Goal: Transaction & Acquisition: Purchase product/service

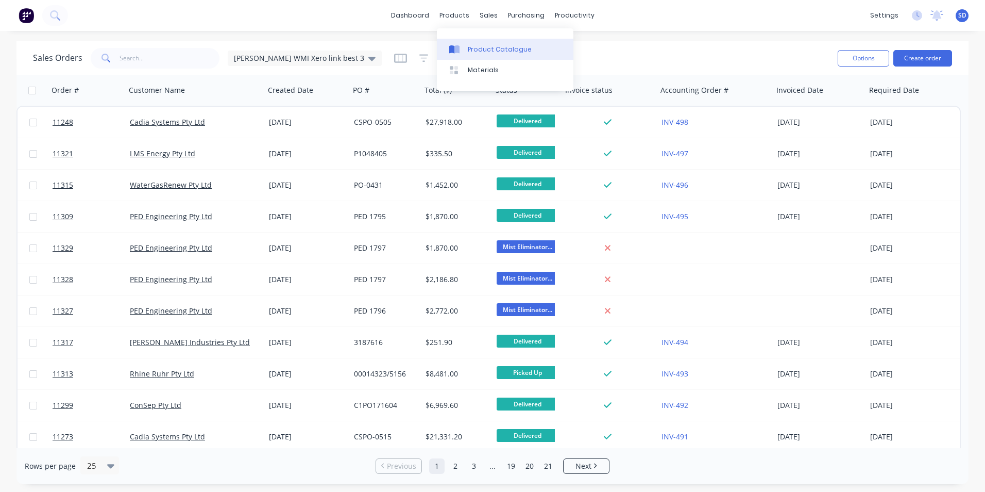
click at [459, 58] on link "Product Catalogue" at bounding box center [505, 49] width 137 height 21
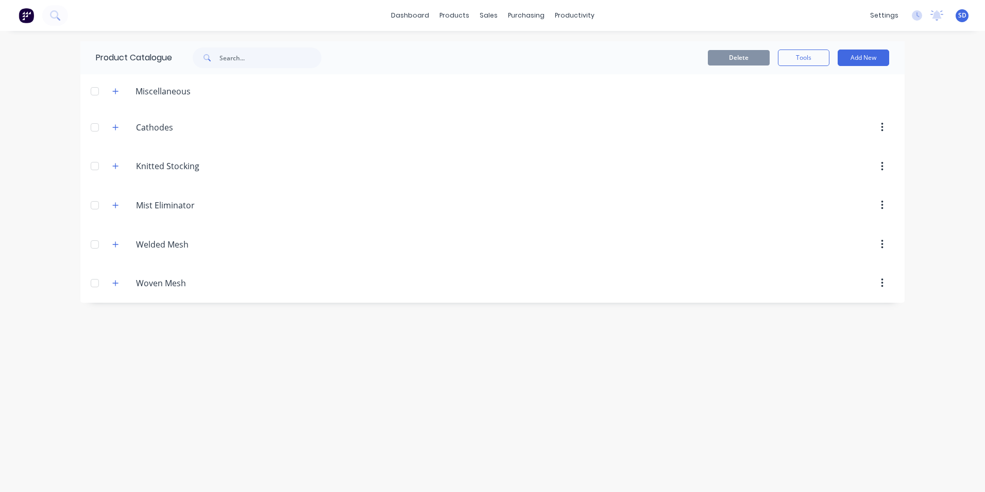
click at [115, 207] on icon "button" at bounding box center [115, 204] width 6 height 7
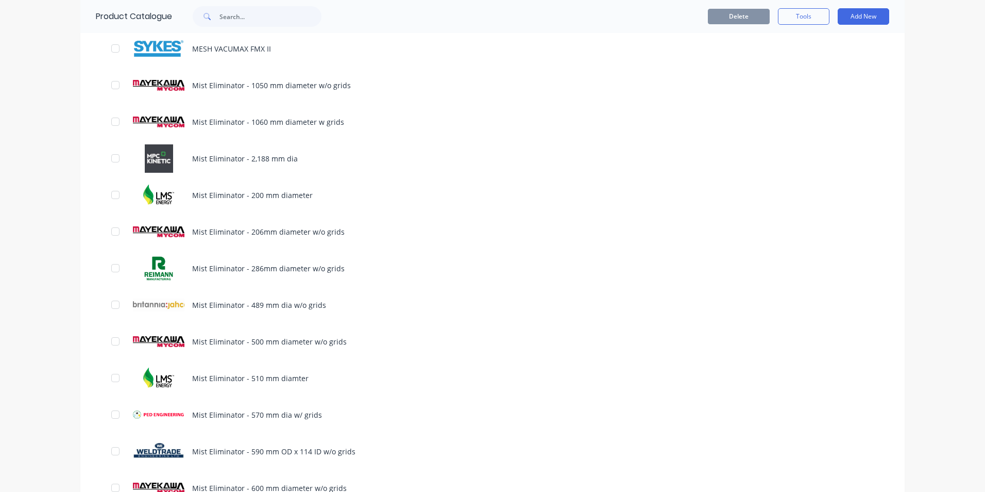
scroll to position [773, 0]
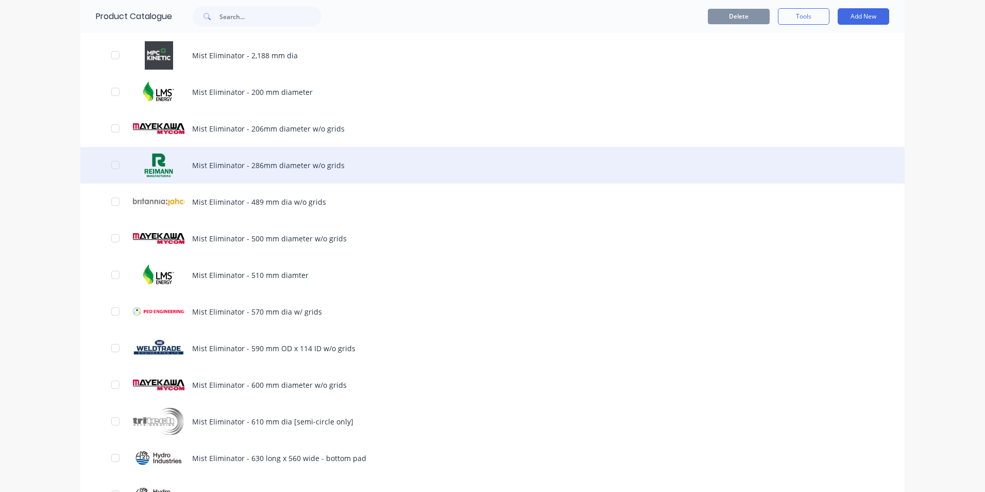
click at [273, 165] on div "Mist Eliminator - 286mm diameter w/o grids" at bounding box center [492, 165] width 824 height 37
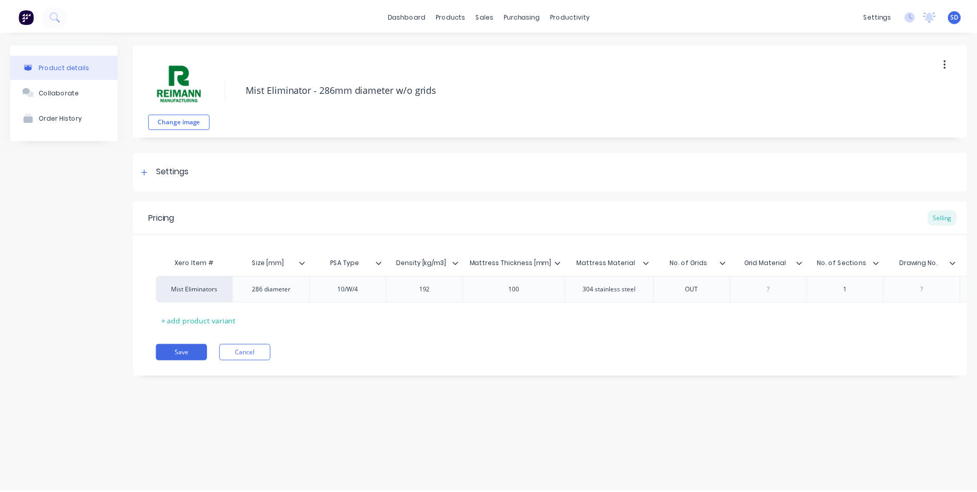
scroll to position [0, 239]
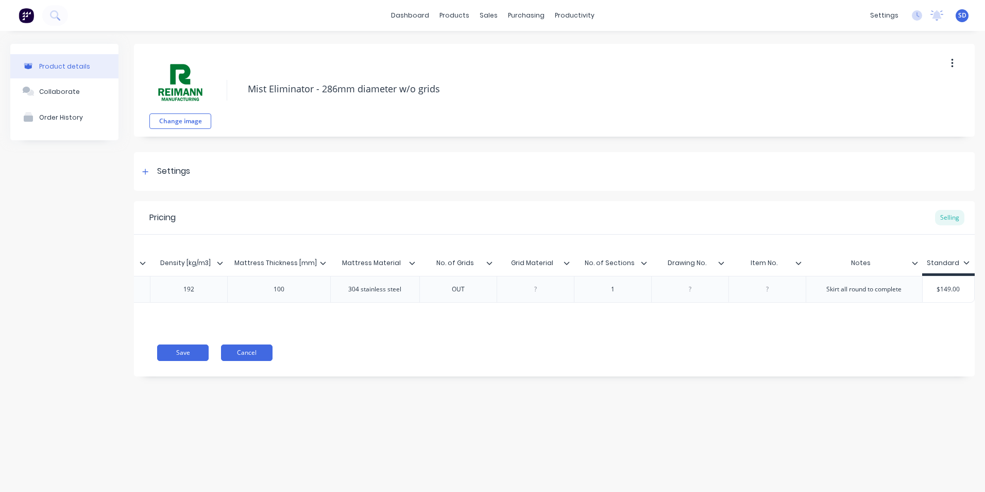
click at [245, 361] on button "Cancel" at bounding box center [247, 352] width 52 height 16
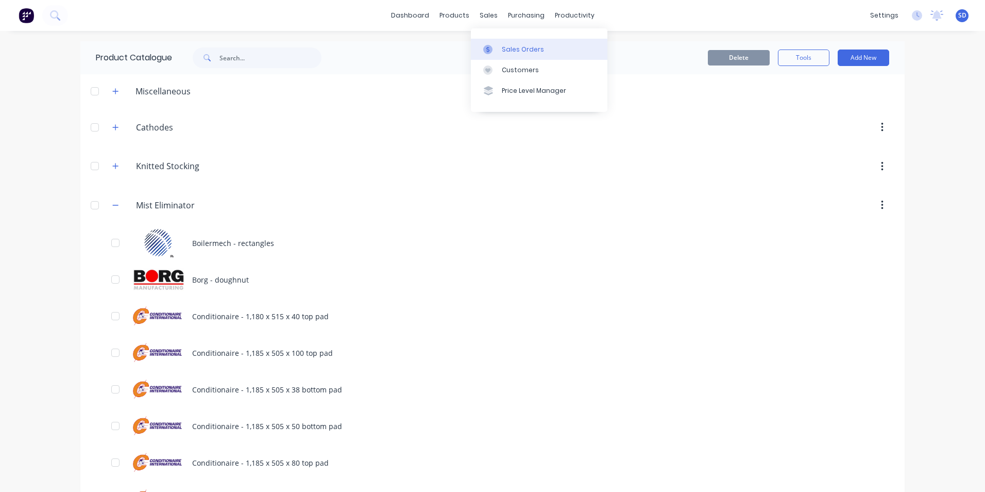
click at [504, 52] on div "Sales Orders" at bounding box center [523, 49] width 42 height 9
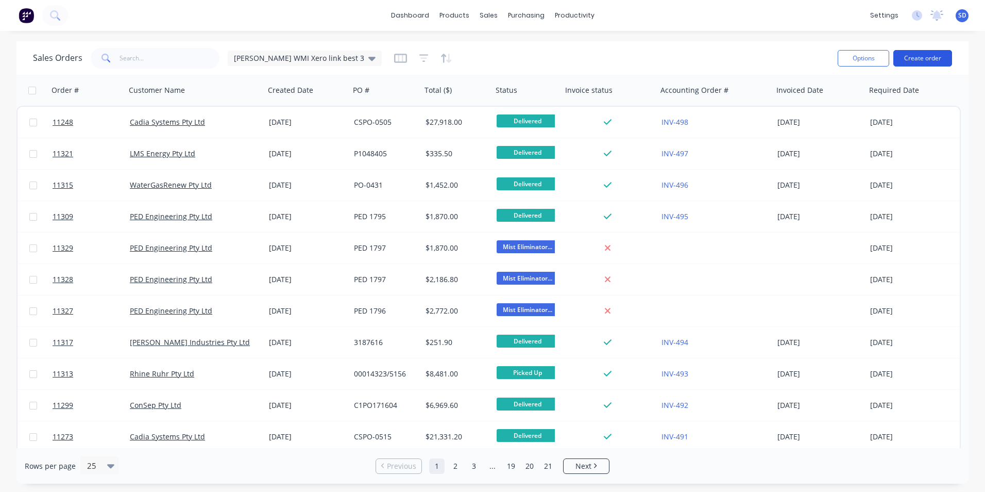
click at [917, 54] on button "Create order" at bounding box center [922, 58] width 59 height 16
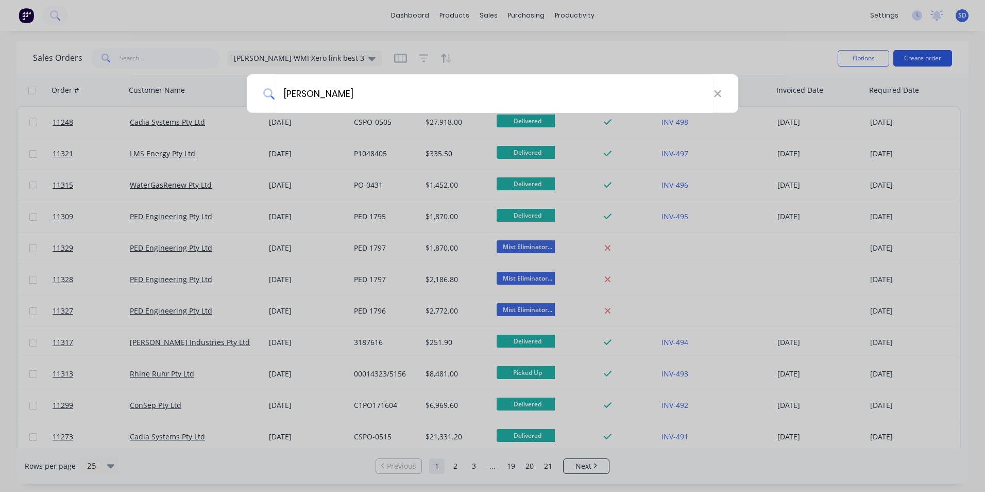
type input "[PERSON_NAME]"
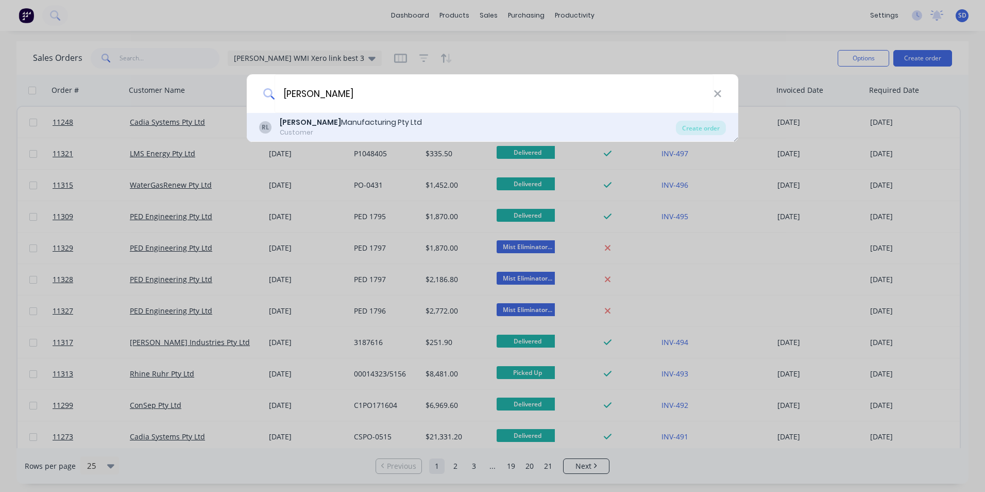
click at [577, 127] on div "[PERSON_NAME] Manufacturing Pty Ltd Customer" at bounding box center [467, 127] width 417 height 20
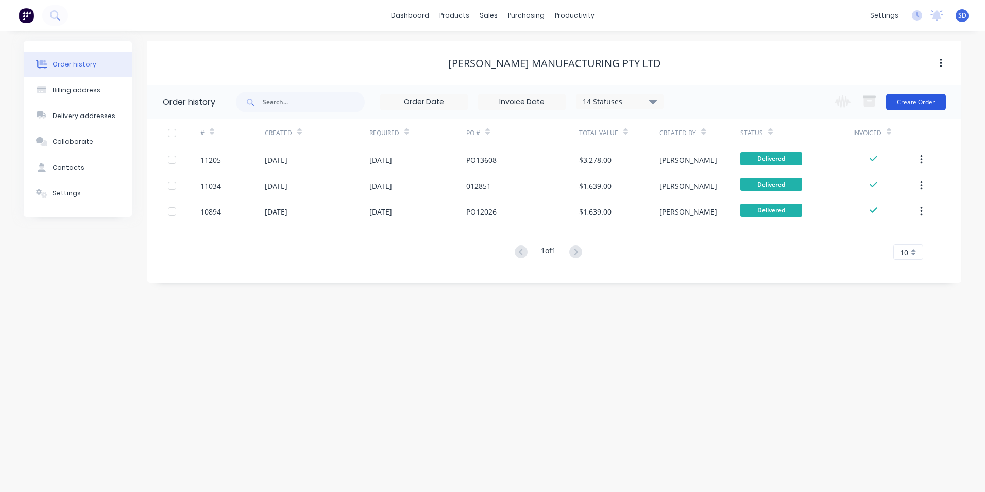
click at [908, 106] on button "Create Order" at bounding box center [916, 102] width 60 height 16
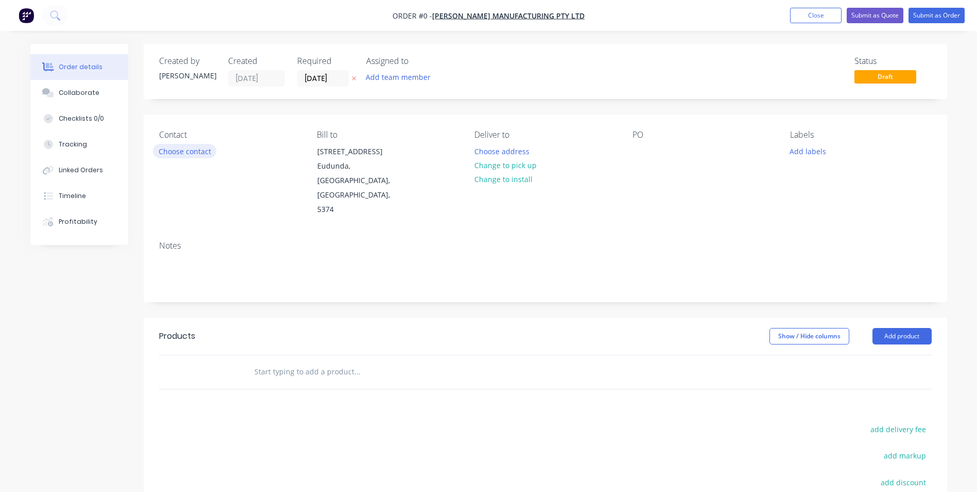
click at [195, 153] on button "Choose contact" at bounding box center [184, 151] width 63 height 14
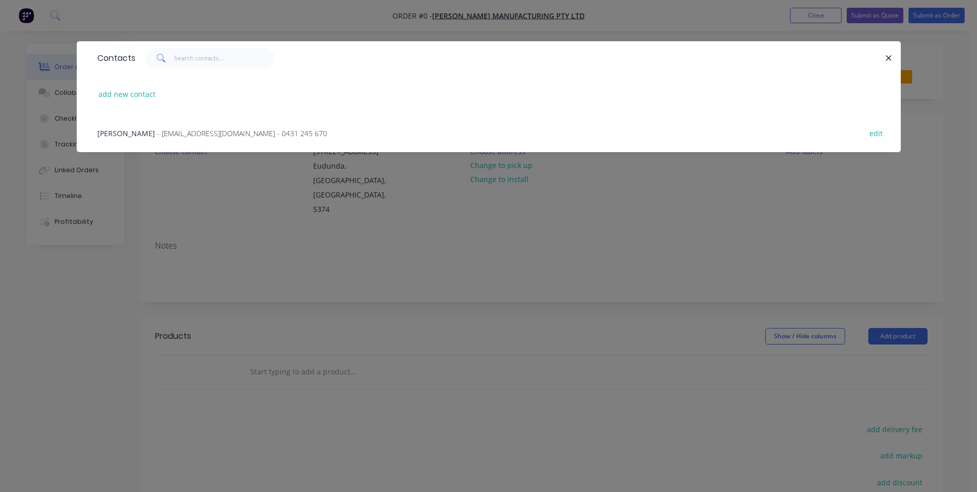
click at [200, 138] on span "- [EMAIL_ADDRESS][DOMAIN_NAME] - 0431 245 670" at bounding box center [242, 133] width 170 height 10
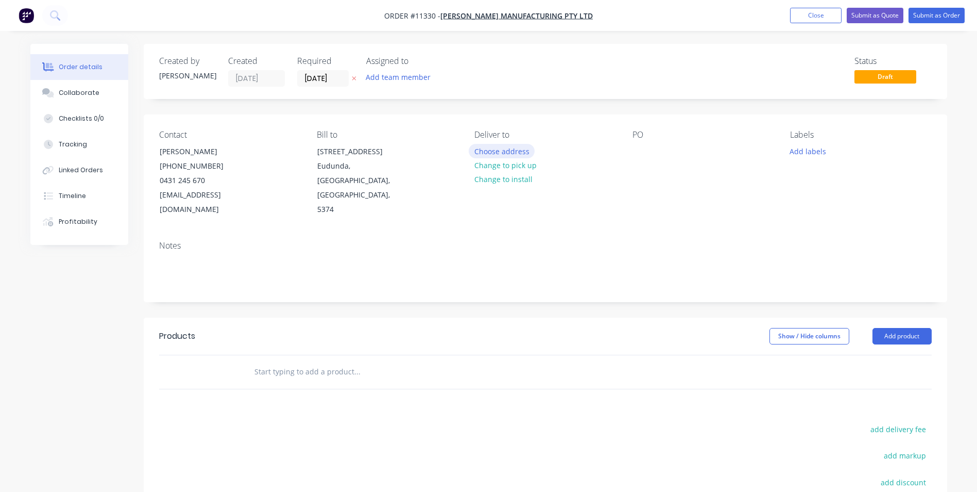
click at [506, 147] on button "Choose address" at bounding box center [502, 151] width 66 height 14
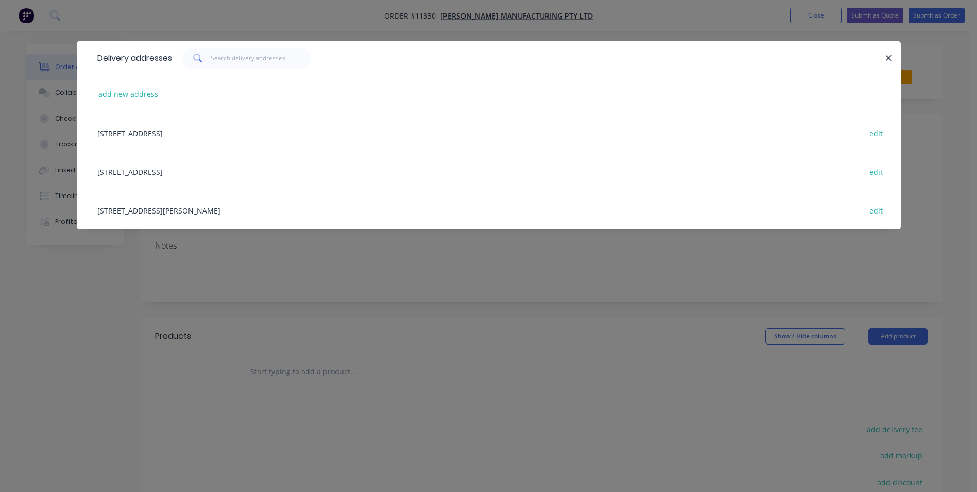
click at [279, 167] on div "[STREET_ADDRESS] edit" at bounding box center [488, 171] width 793 height 39
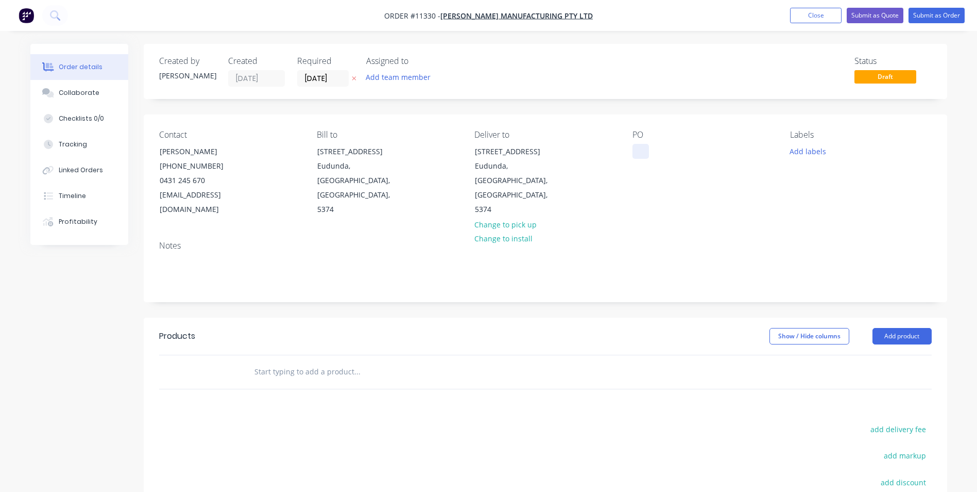
click at [639, 152] on div at bounding box center [641, 151] width 16 height 15
click at [325, 75] on input "[DATE]" at bounding box center [323, 78] width 50 height 15
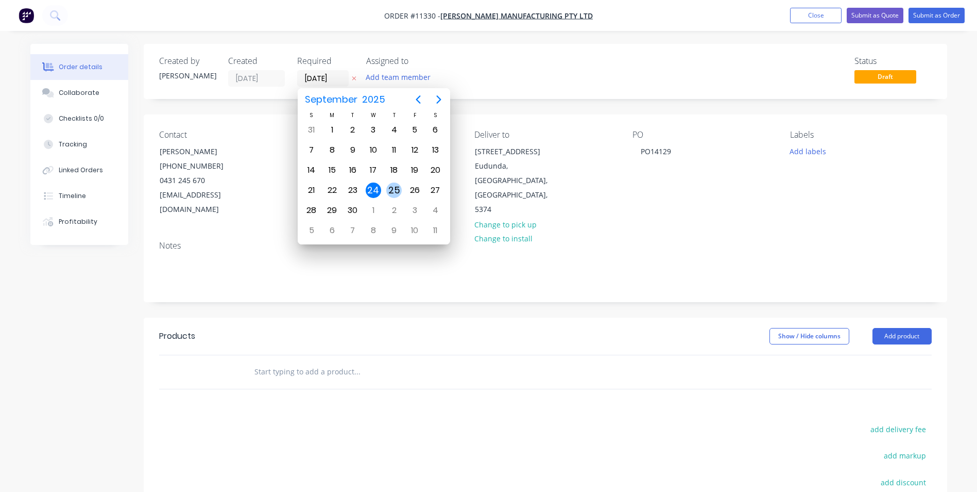
click at [394, 185] on div "25" at bounding box center [393, 189] width 15 height 15
type input "[DATE]"
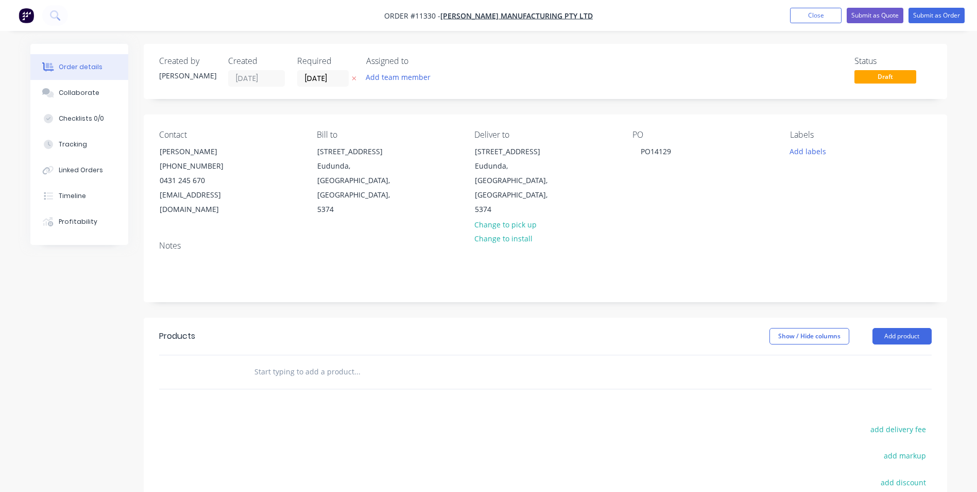
click at [339, 361] on input "text" at bounding box center [357, 371] width 206 height 21
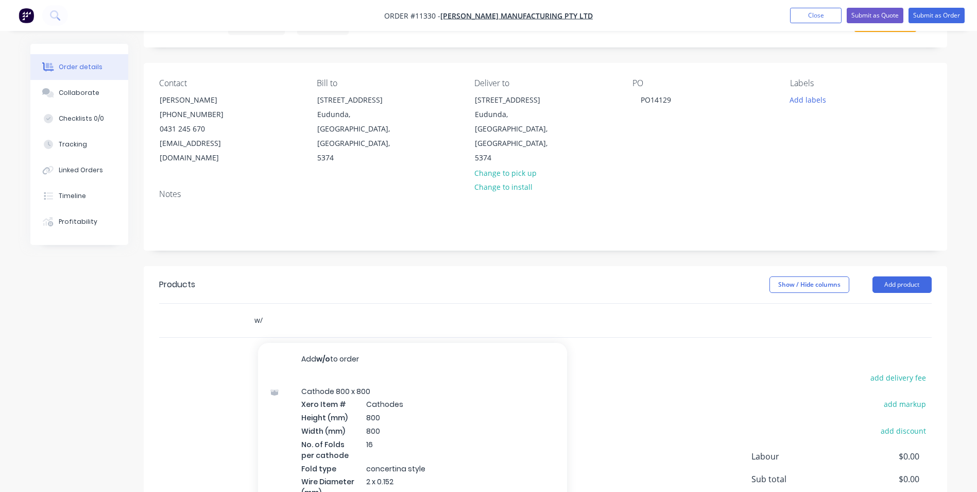
type input "w"
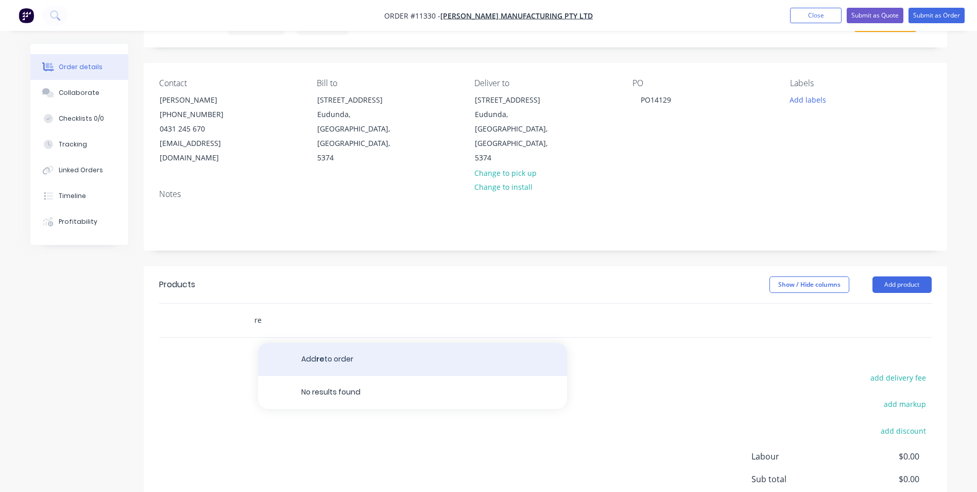
type input "r"
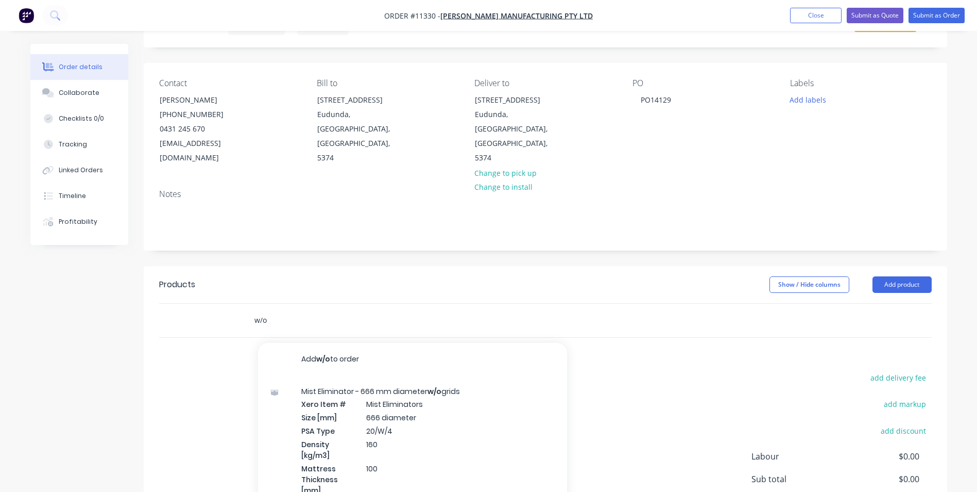
scroll to position [103, 0]
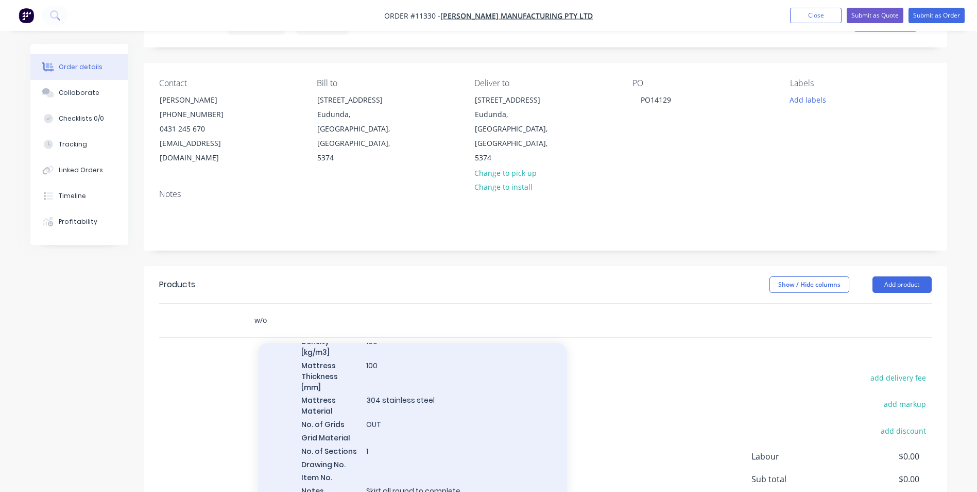
type input "w/o"
click at [402, 362] on div "Mist Eliminator - 666 mm diameter w/o grids Xero Item # Mist Eliminators Size […" at bounding box center [412, 396] width 309 height 246
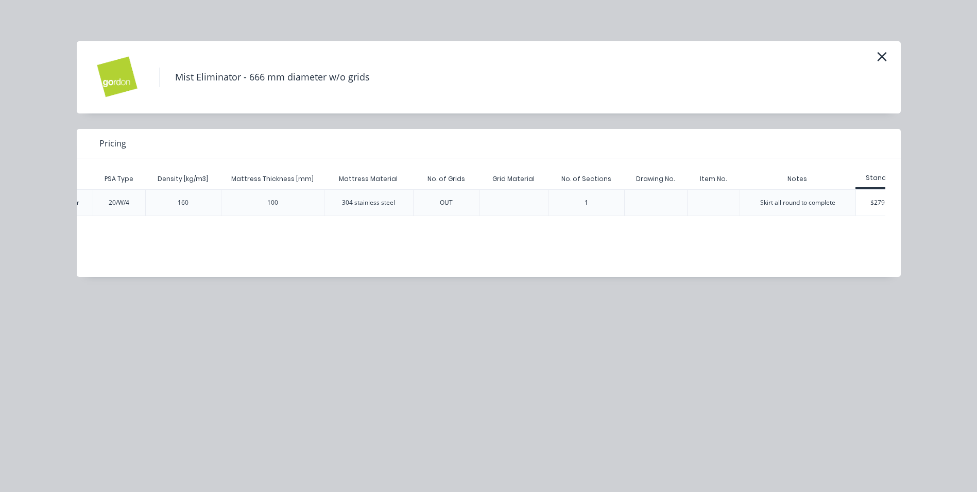
scroll to position [0, 158]
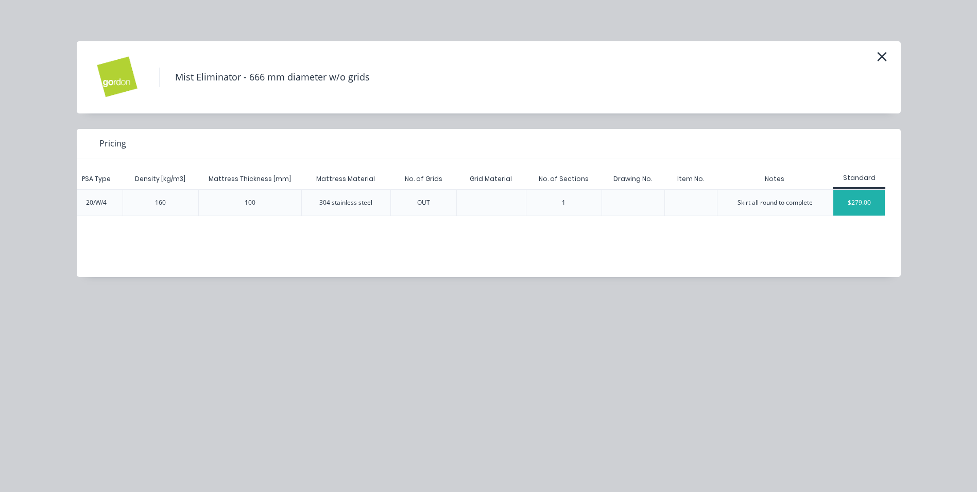
click at [866, 202] on div "$279.00" at bounding box center [860, 203] width 52 height 26
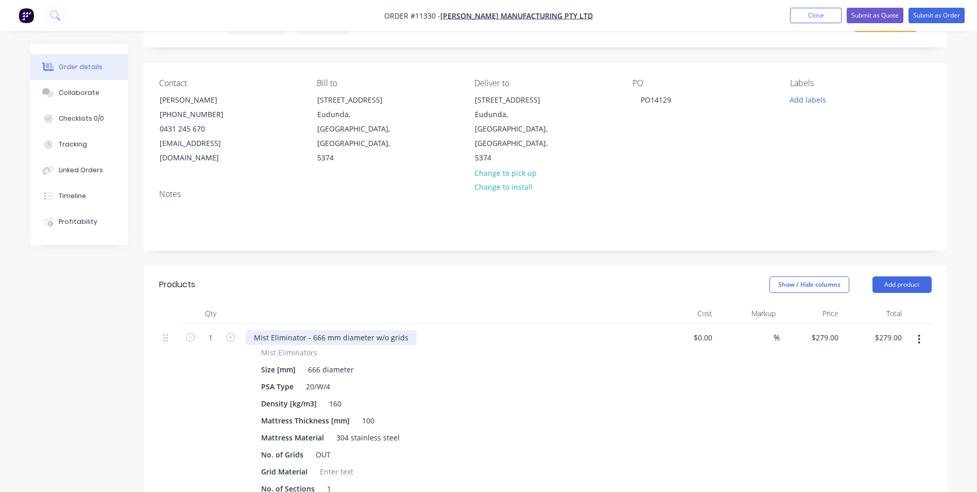
click at [321, 330] on div "Mist Eliminator - 666 mm diameter w/o grids" at bounding box center [331, 337] width 171 height 15
click at [828, 330] on input "279" at bounding box center [827, 337] width 32 height 15
type input "$110.00"
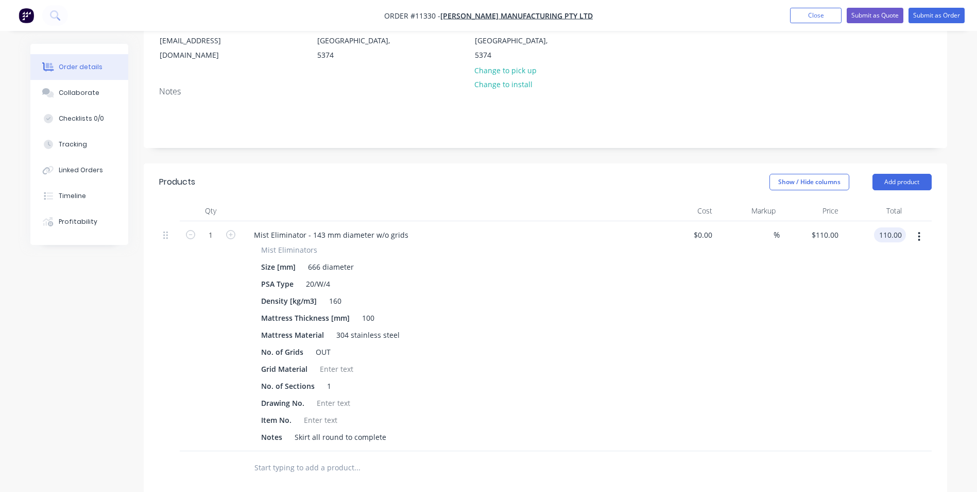
scroll to position [155, 0]
type input "$110.00"
click at [309, 259] on div "666 diameter" at bounding box center [331, 266] width 54 height 15
click at [314, 259] on div "666 diameter" at bounding box center [331, 266] width 54 height 15
click at [330, 293] on div "160" at bounding box center [335, 300] width 21 height 15
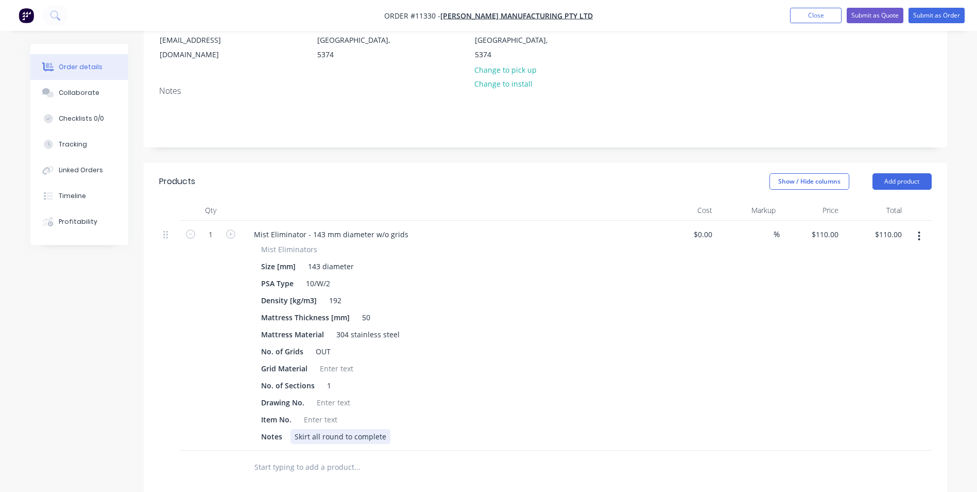
click at [383, 429] on div "Skirt all round to complete" at bounding box center [341, 436] width 100 height 15
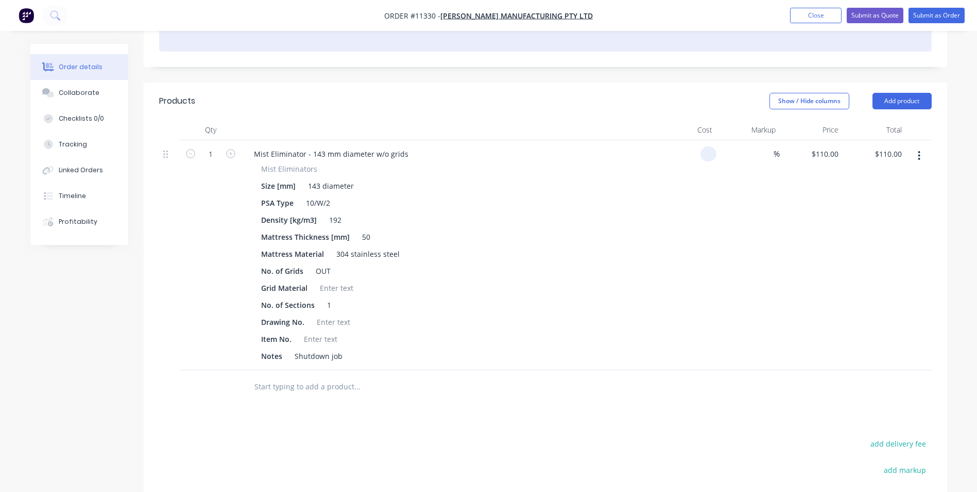
scroll to position [258, 0]
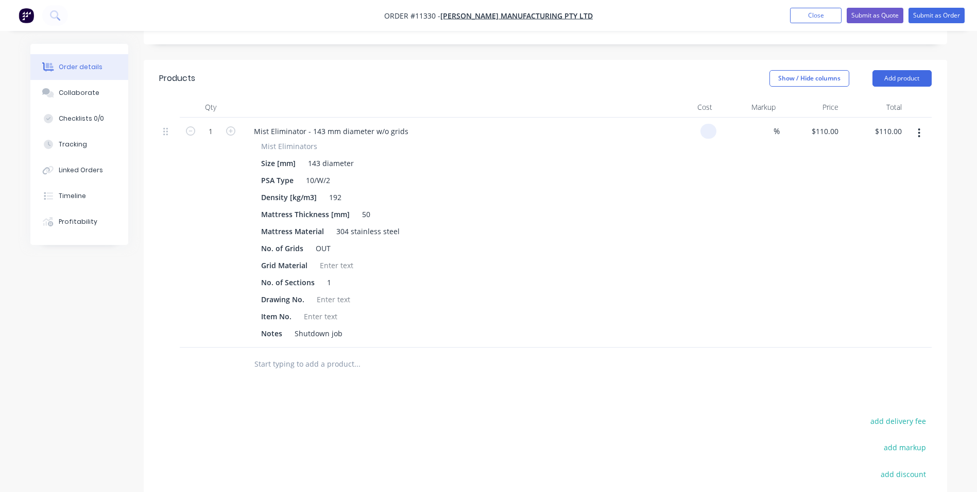
type input "$0.00"
click at [307, 353] on input "text" at bounding box center [357, 363] width 206 height 21
type input "freight"
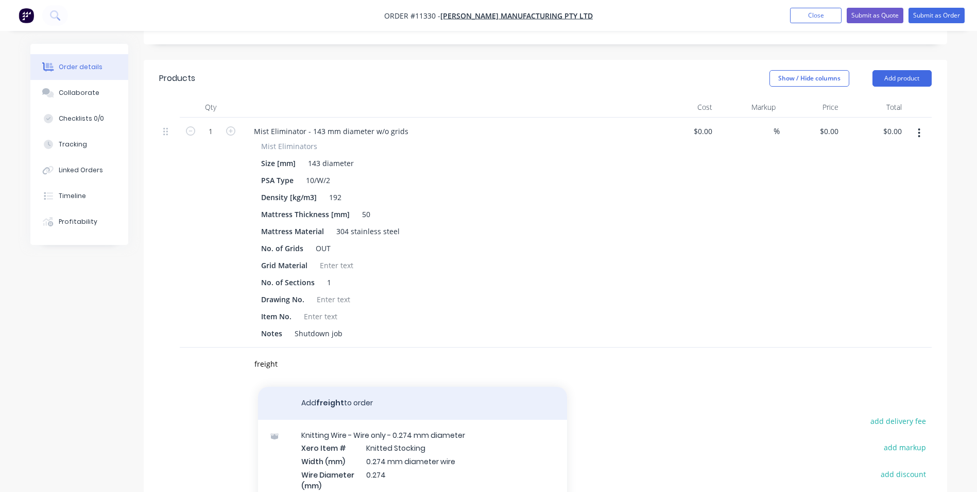
click at [331, 397] on button "Add freight to order" at bounding box center [412, 402] width 309 height 33
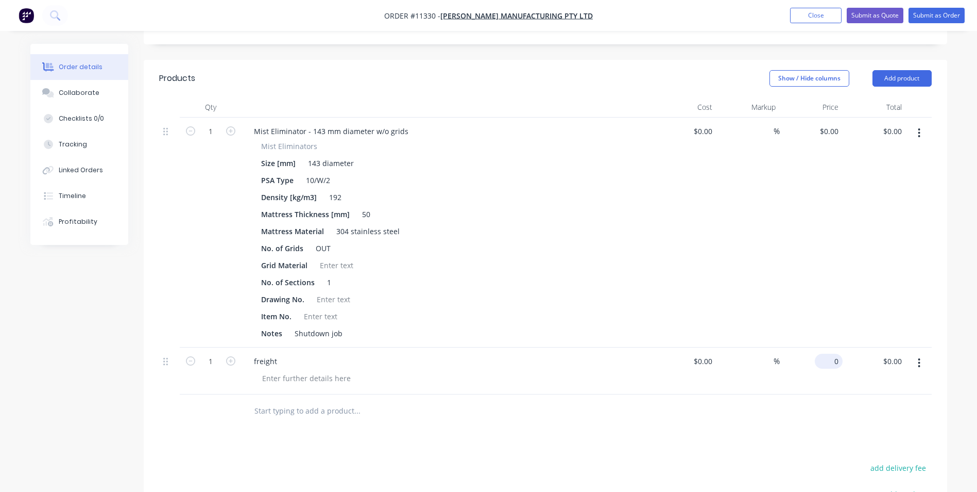
click at [839, 353] on input "0" at bounding box center [831, 360] width 24 height 15
type input "$1.00"
type input "1.00"
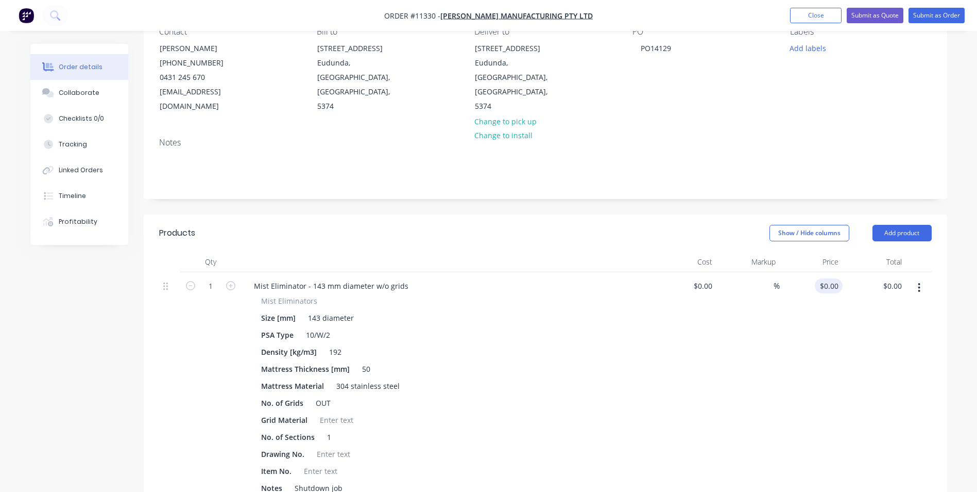
type input "0"
type input "$1.00"
click at [832, 278] on input "0" at bounding box center [837, 285] width 12 height 15
type input "$110.00"
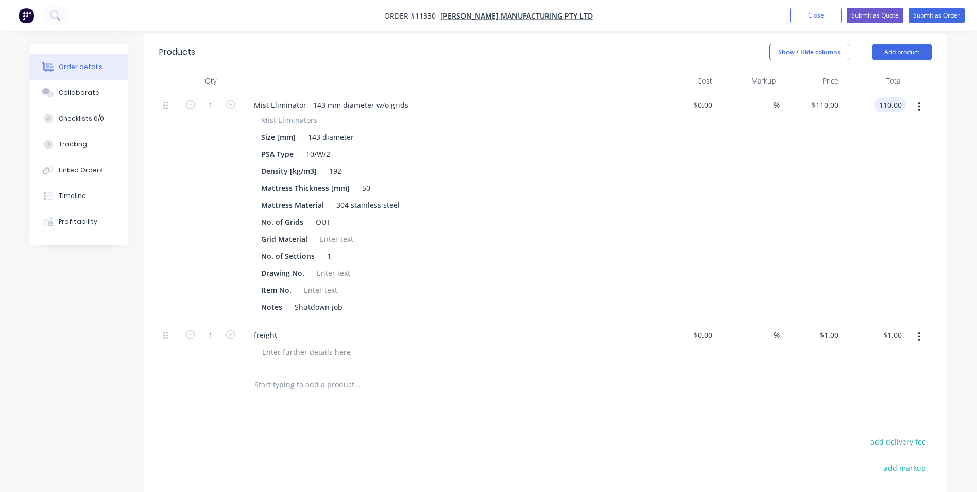
scroll to position [287, 0]
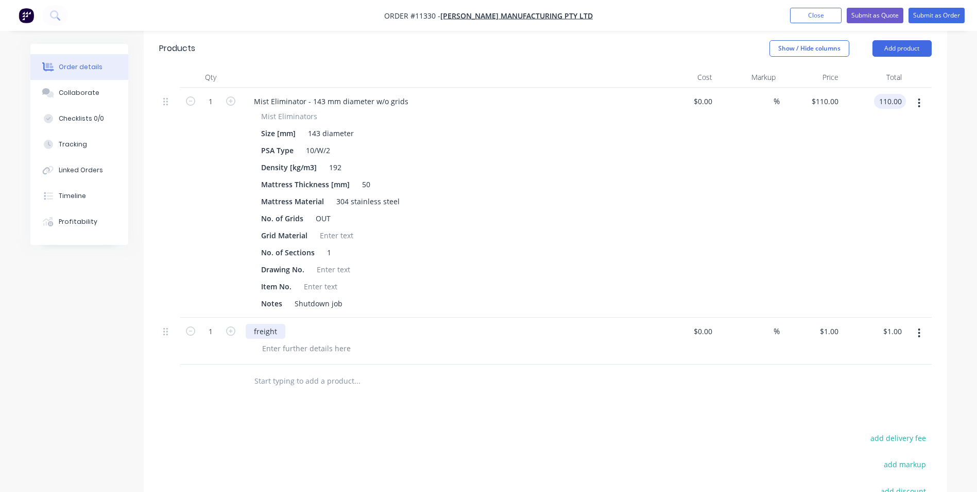
type input "$110.00"
click at [255, 324] on div "freight" at bounding box center [266, 331] width 40 height 15
drag, startPoint x: 283, startPoint y: 317, endPoint x: 256, endPoint y: 335, distance: 32.0
click at [256, 335] on div "freight" at bounding box center [448, 340] width 412 height 47
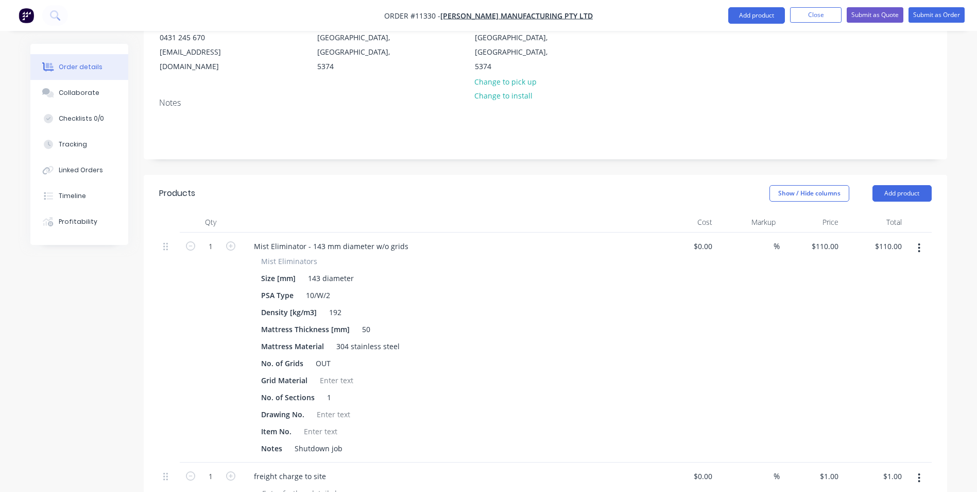
scroll to position [30, 0]
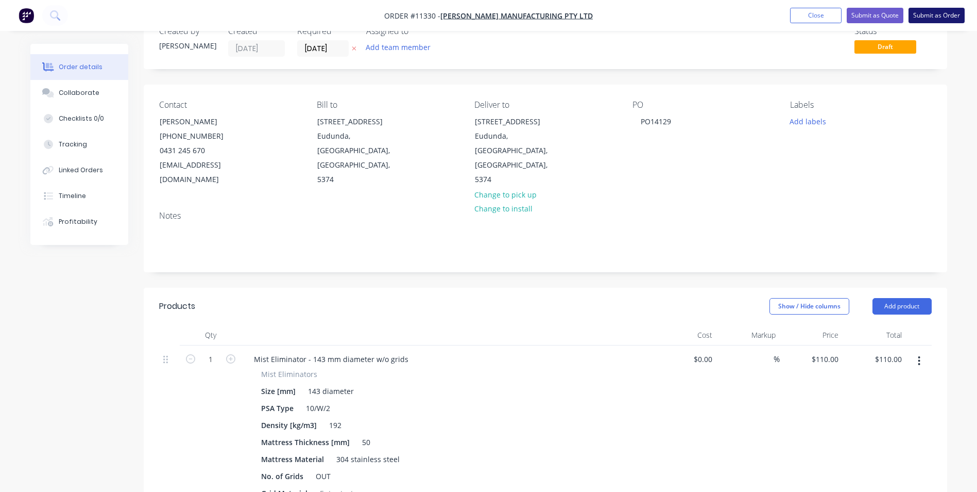
click at [946, 15] on button "Submit as Order" at bounding box center [937, 15] width 56 height 15
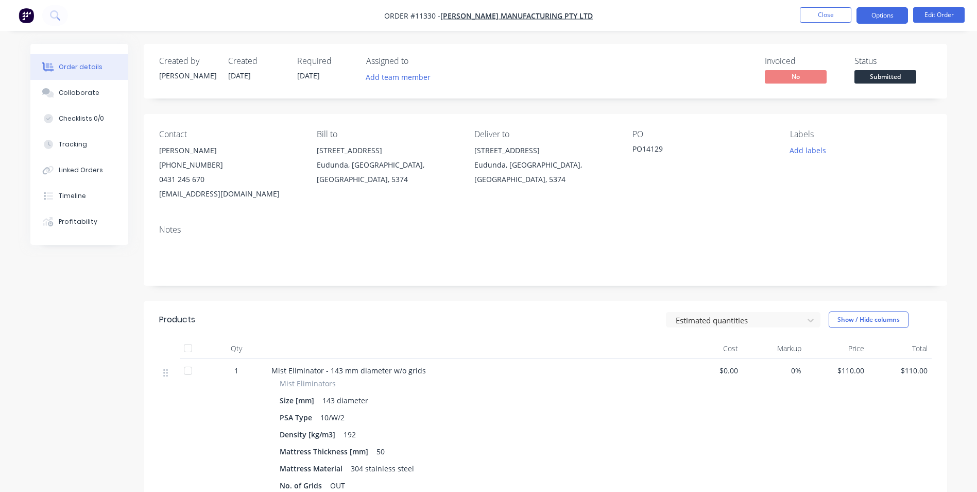
click at [894, 12] on button "Options" at bounding box center [883, 15] width 52 height 16
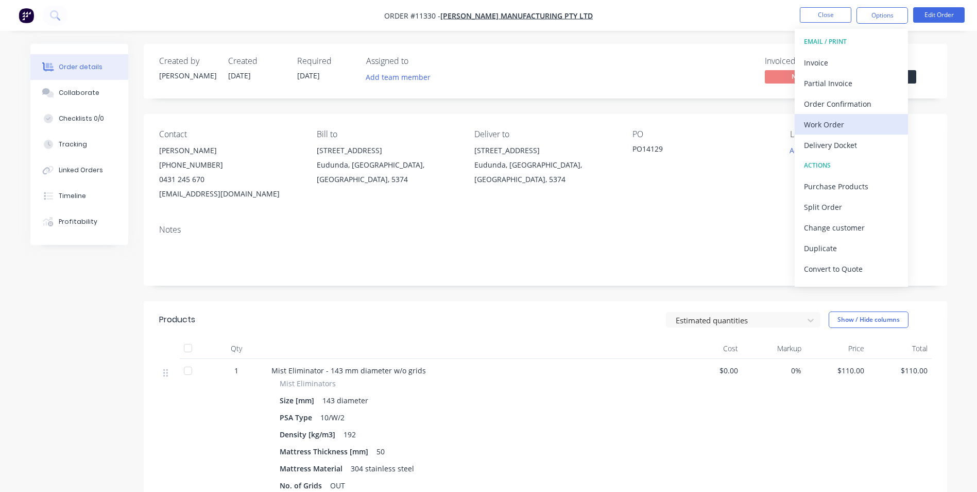
click at [851, 130] on div "Work Order" at bounding box center [851, 124] width 95 height 15
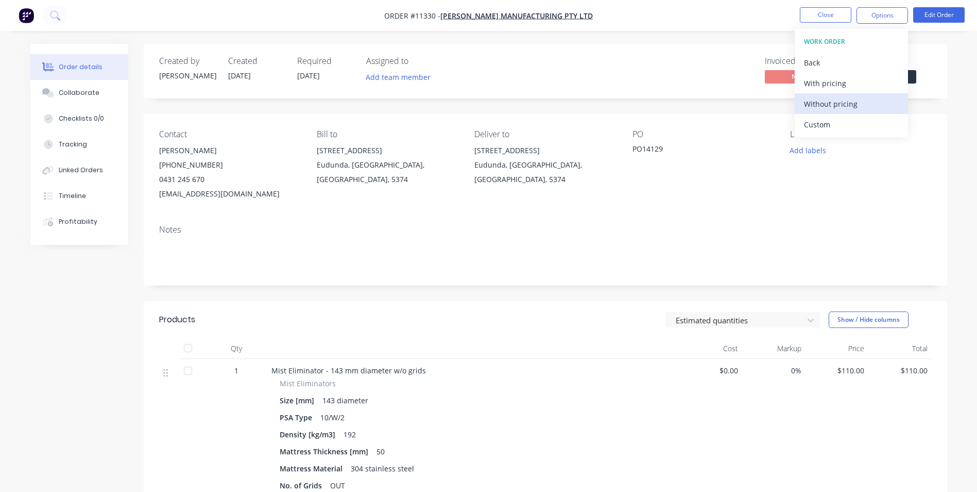
click at [826, 98] on div "Without pricing" at bounding box center [851, 103] width 95 height 15
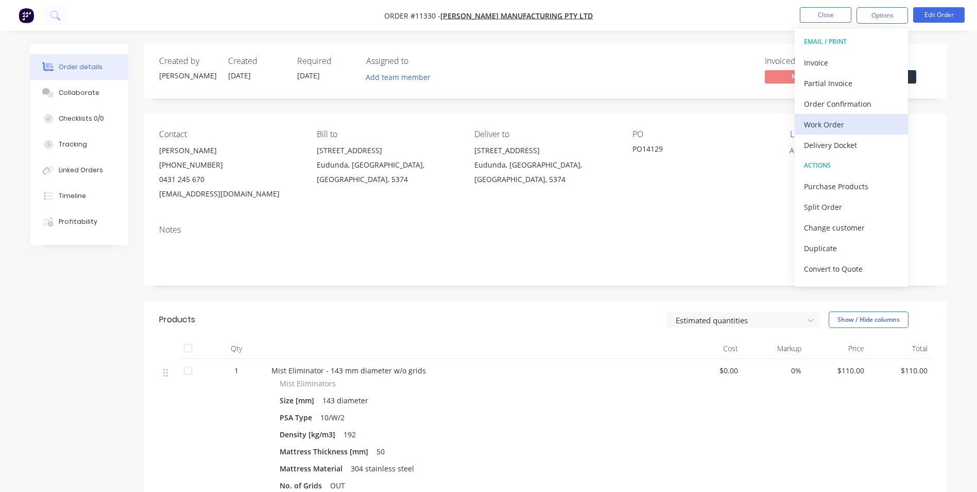
click at [831, 120] on div "Work Order" at bounding box center [851, 124] width 95 height 15
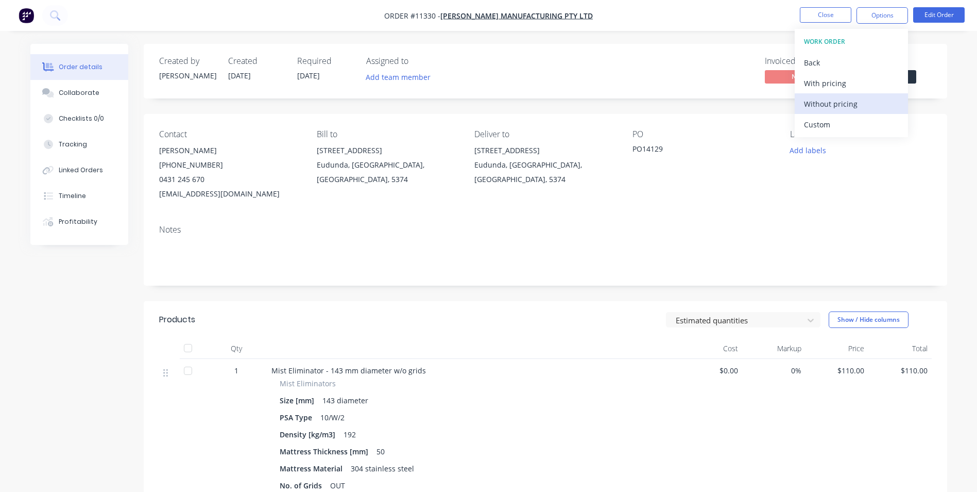
click at [832, 112] on button "Without pricing" at bounding box center [851, 103] width 113 height 21
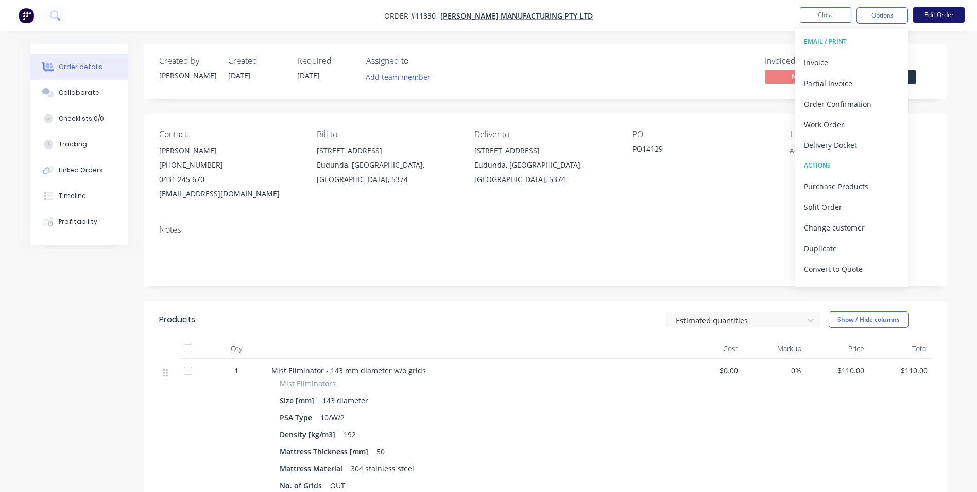
click at [927, 15] on button "Edit Order" at bounding box center [939, 14] width 52 height 15
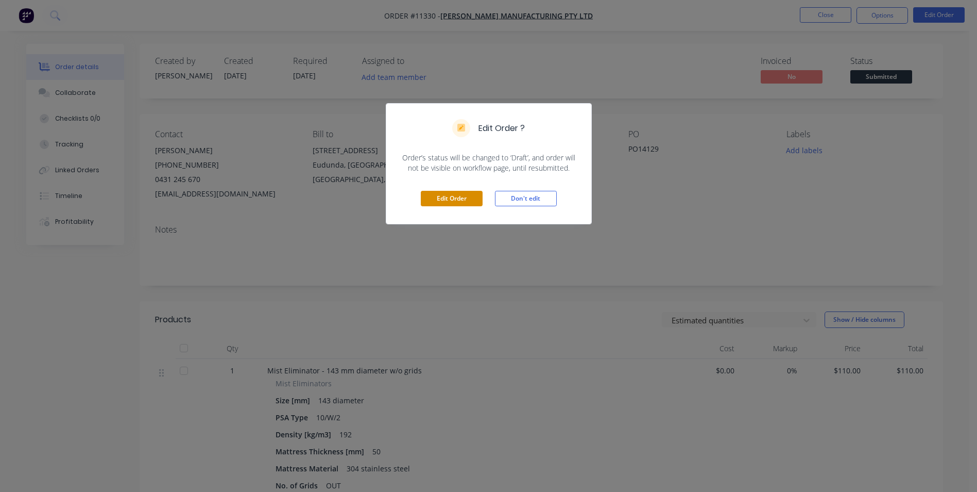
click at [469, 196] on button "Edit Order" at bounding box center [452, 198] width 62 height 15
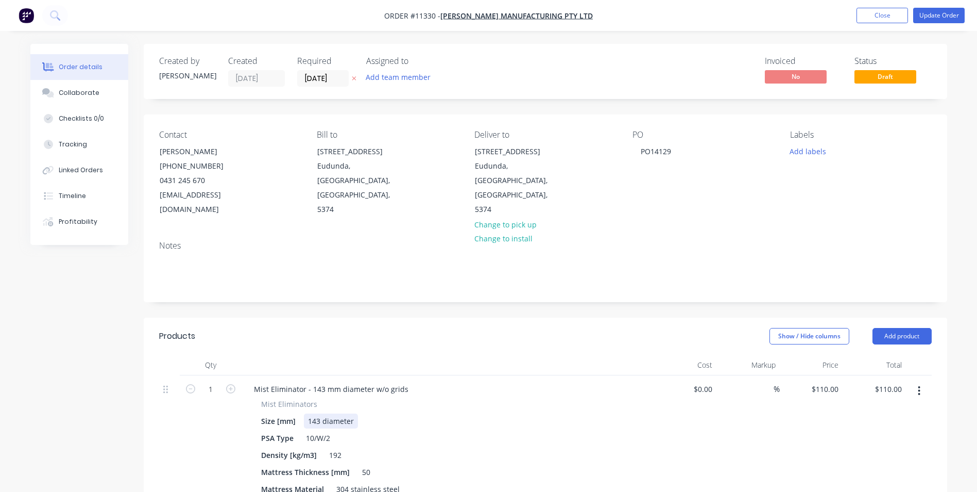
click at [314, 413] on div "143 diameter" at bounding box center [331, 420] width 54 height 15
click at [319, 381] on div "Mist Eliminator - 143 mm diameter w/o grids" at bounding box center [331, 388] width 171 height 15
click at [929, 11] on button "Update Order" at bounding box center [939, 15] width 52 height 15
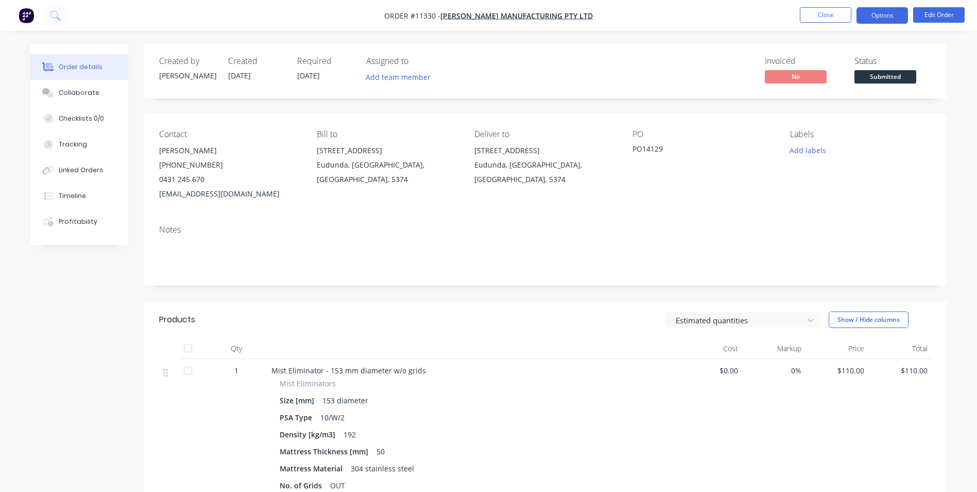
click at [876, 13] on button "Options" at bounding box center [883, 15] width 52 height 16
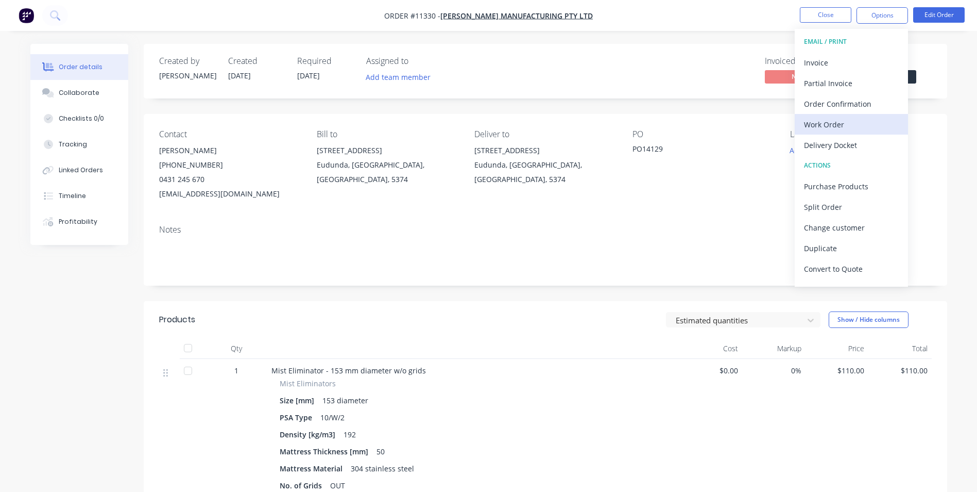
click at [843, 120] on div "Work Order" at bounding box center [851, 124] width 95 height 15
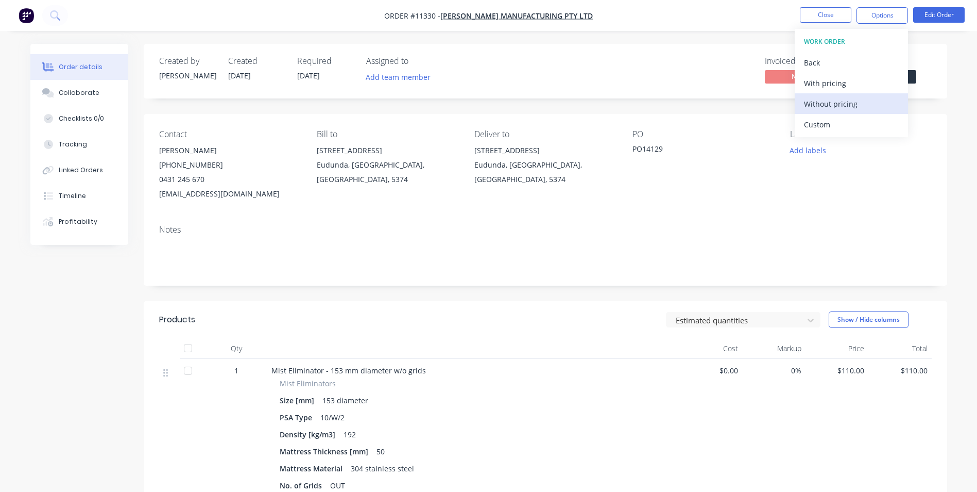
click at [824, 101] on div "Without pricing" at bounding box center [851, 103] width 95 height 15
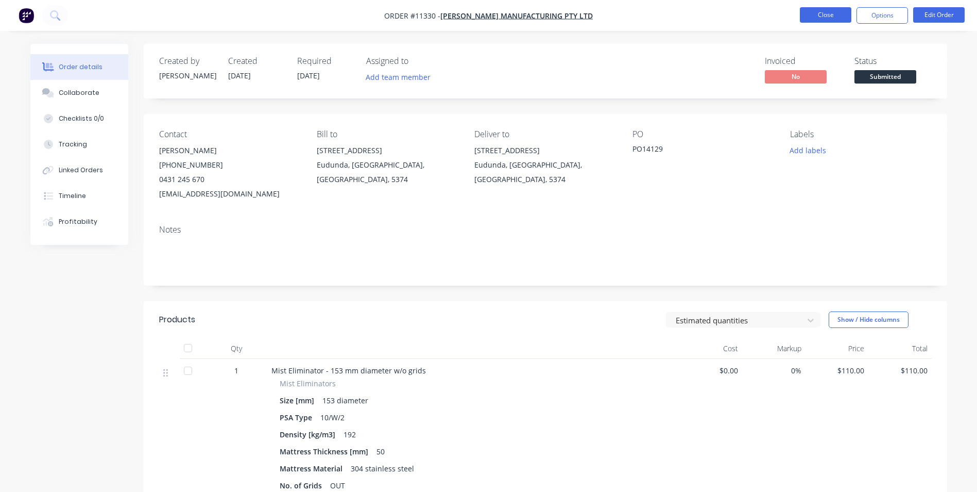
click at [831, 12] on button "Close" at bounding box center [826, 14] width 52 height 15
